Goal: Task Accomplishment & Management: Manage account settings

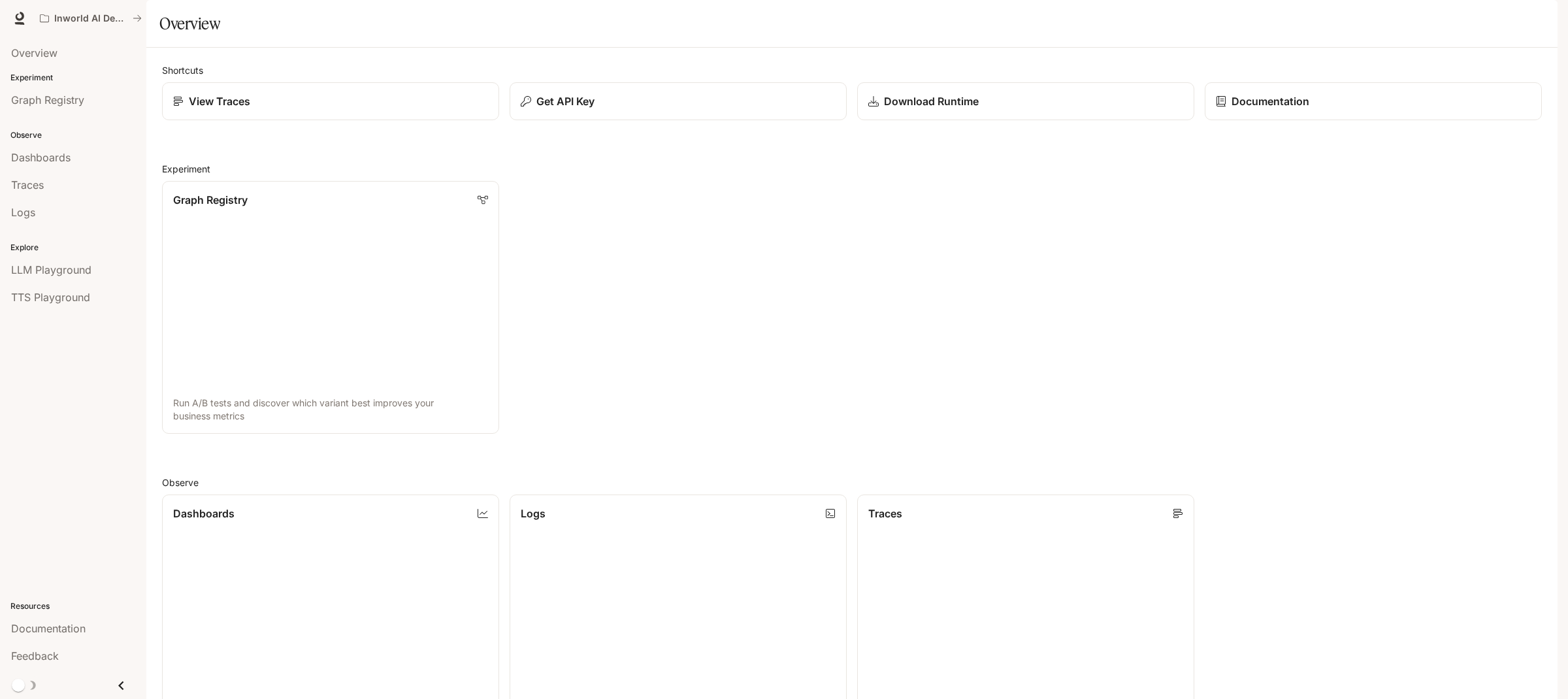
click at [1532, 15] on div "button" at bounding box center [1539, 18] width 19 height 19
click at [1367, 93] on icon at bounding box center [1361, 97] width 13 height 13
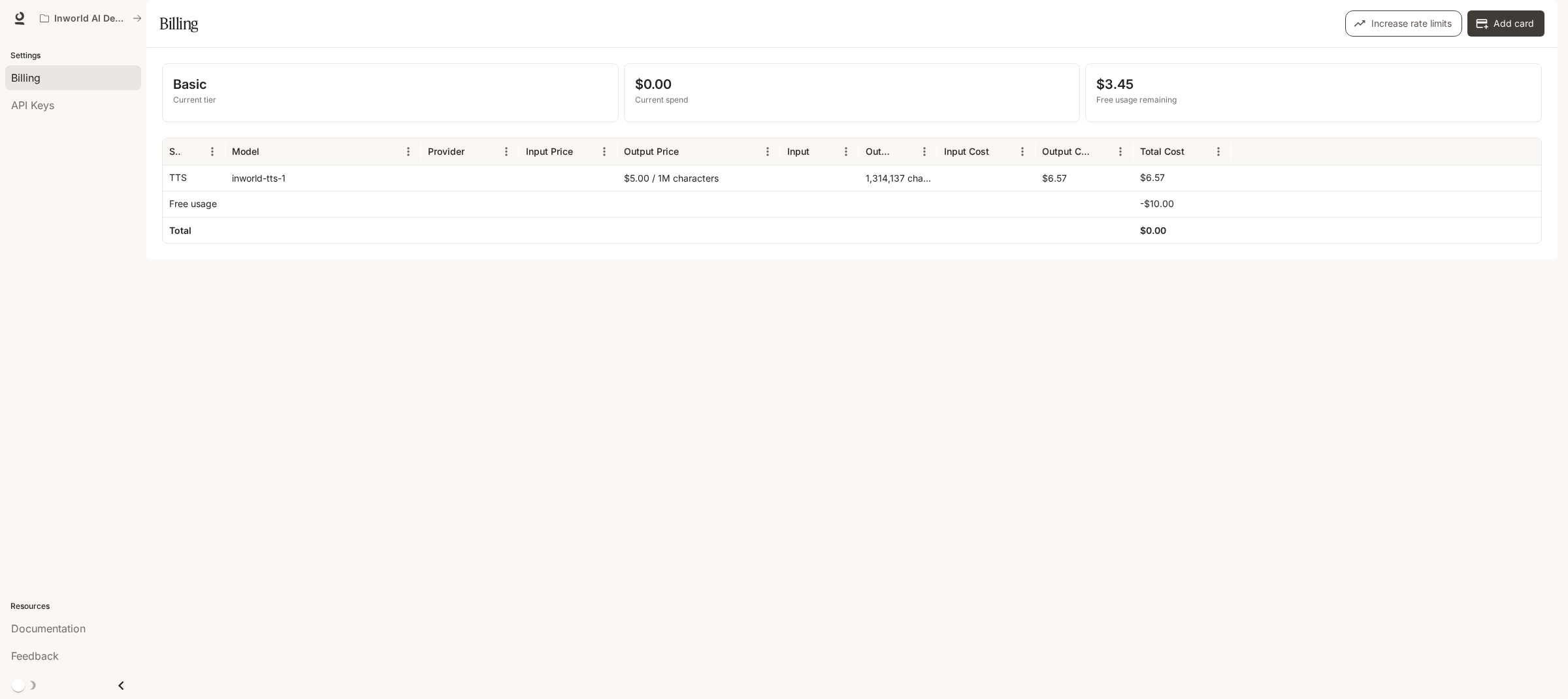
click at [1440, 37] on button "Increase rate limits" at bounding box center [1404, 24] width 117 height 26
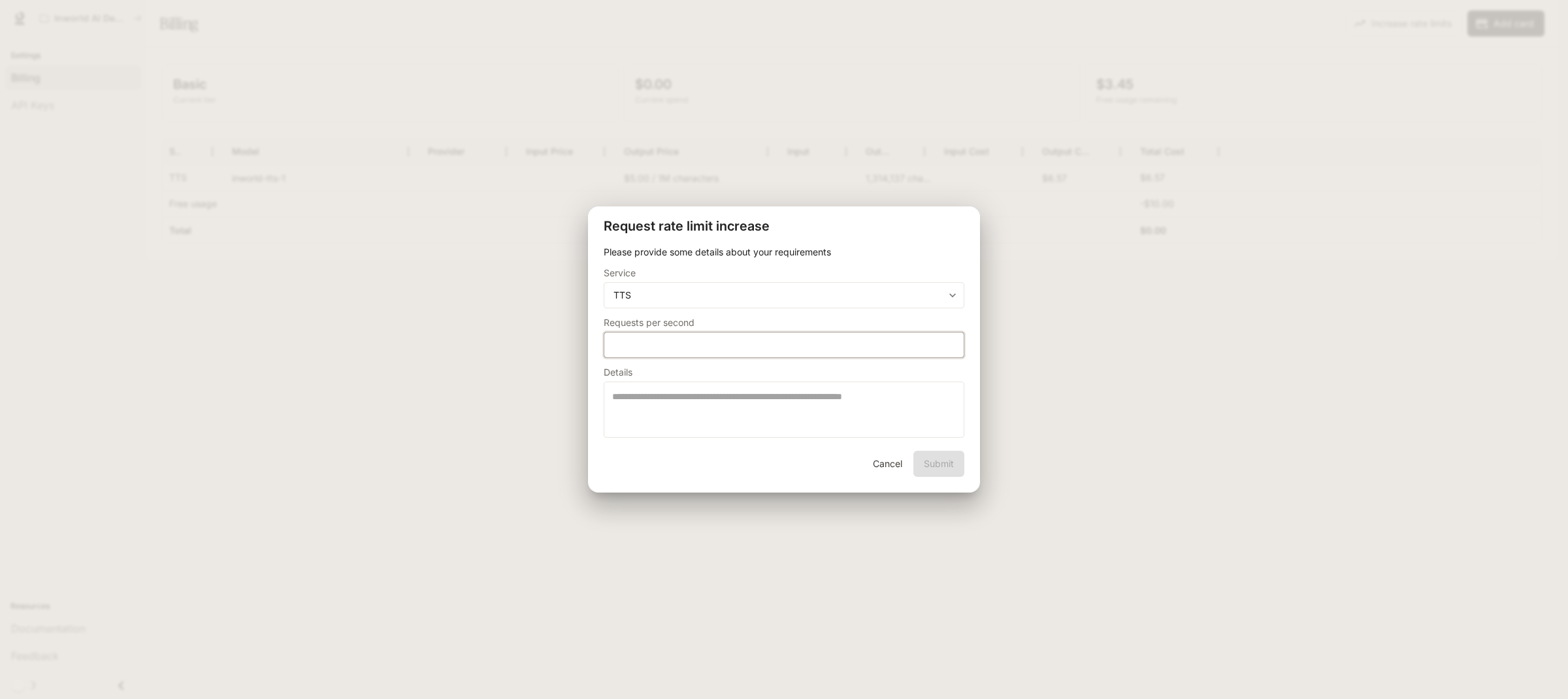
click at [811, 348] on input "*" at bounding box center [784, 345] width 359 height 13
click at [900, 471] on button "Cancel" at bounding box center [886, 464] width 41 height 26
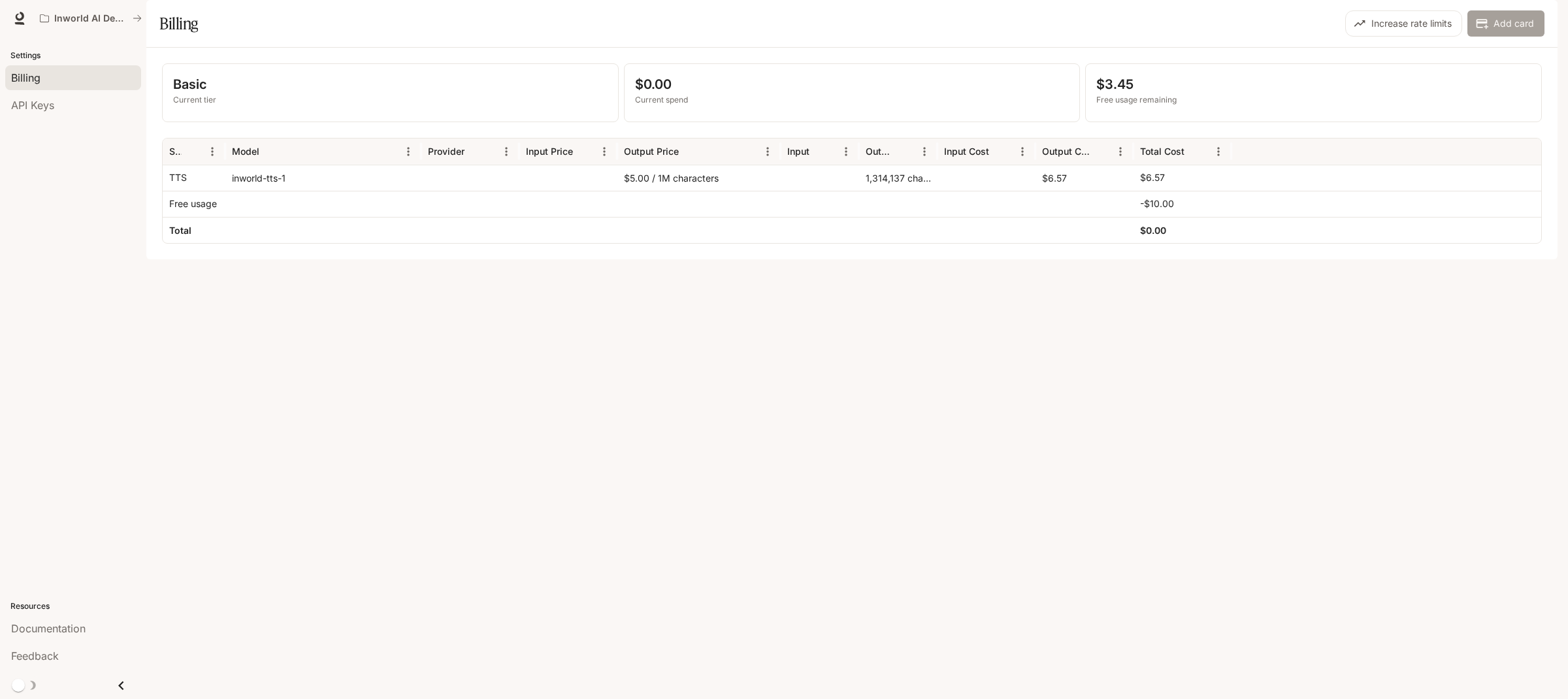
click at [1514, 37] on button "Add card" at bounding box center [1505, 24] width 77 height 26
